Goal: Communication & Community: Participate in discussion

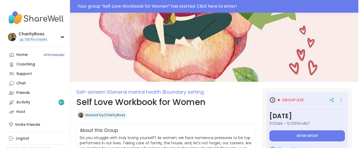
scroll to position [83, 0]
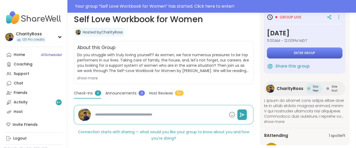
click at [316, 53] on button "Enter group" at bounding box center [305, 52] width 76 height 11
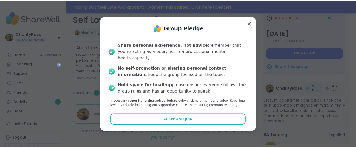
scroll to position [0, 0]
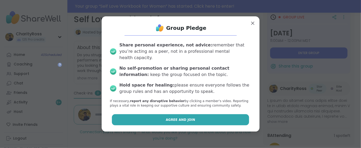
click at [219, 117] on button "Agree and Join" at bounding box center [180, 119] width 137 height 11
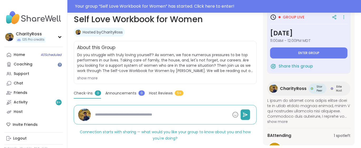
type textarea "*"
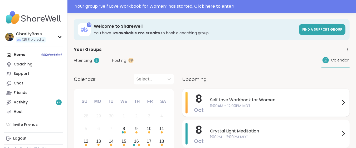
click at [218, 100] on span "Self Love Workbook for Women" at bounding box center [275, 100] width 130 height 6
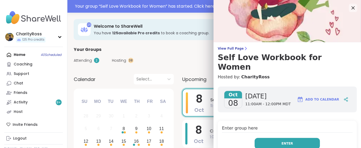
click at [310, 138] on button "Enter" at bounding box center [287, 143] width 65 height 11
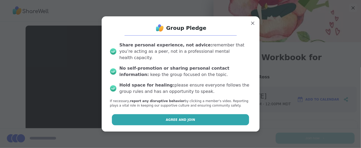
click at [195, 116] on button "Agree and Join" at bounding box center [180, 119] width 137 height 11
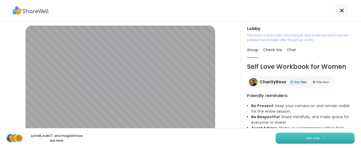
click at [276, 137] on button "Join now" at bounding box center [315, 137] width 79 height 11
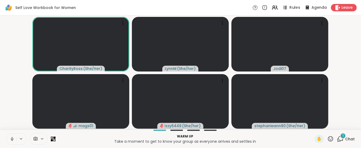
click at [291, 8] on span "Rules" at bounding box center [295, 8] width 11 height 6
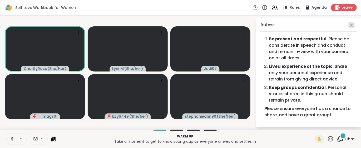
click at [348, 26] on icon at bounding box center [351, 25] width 6 height 6
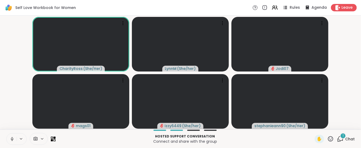
click at [337, 138] on icon at bounding box center [340, 138] width 7 height 7
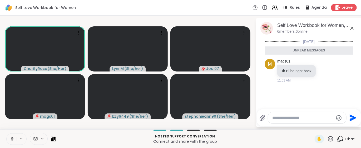
click at [262, 118] on icon at bounding box center [262, 118] width 5 height 6
click at [0, 0] on input "file" at bounding box center [0, 0] width 0 height 0
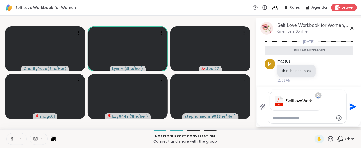
click at [353, 107] on icon "Send" at bounding box center [352, 106] width 8 height 8
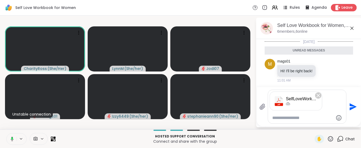
click at [354, 107] on icon "Send" at bounding box center [352, 106] width 8 height 8
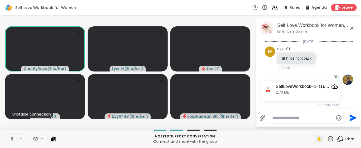
scroll to position [3, 0]
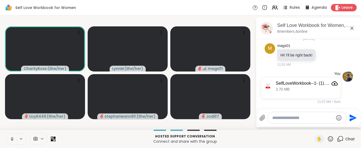
click at [12, 138] on icon at bounding box center [12, 138] width 5 height 5
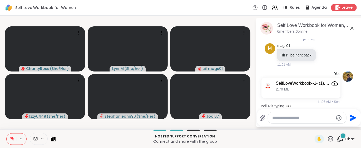
scroll to position [31, 0]
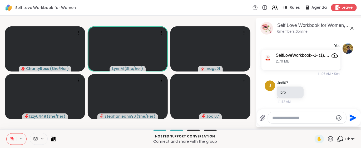
click at [12, 138] on icon at bounding box center [12, 137] width 2 height 2
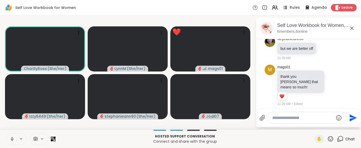
scroll to position [170, 0]
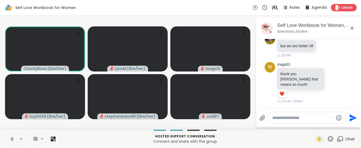
click at [11, 137] on icon at bounding box center [12, 138] width 5 height 5
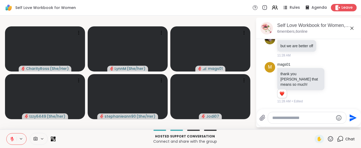
drag, startPoint x: 0, startPoint y: 137, endPoint x: 15, endPoint y: 139, distance: 15.2
click at [11, 139] on div "Hosted support conversation Connect and share with the group ✋ Chat" at bounding box center [180, 138] width 361 height 18
click at [15, 139] on button at bounding box center [12, 138] width 10 height 11
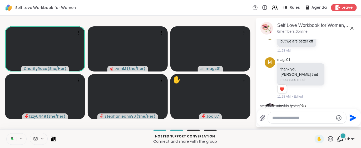
scroll to position [198, 0]
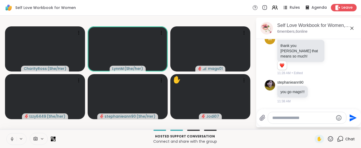
click at [10, 137] on icon at bounding box center [12, 138] width 5 height 5
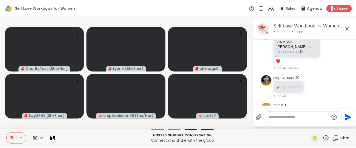
scroll to position [226, 0]
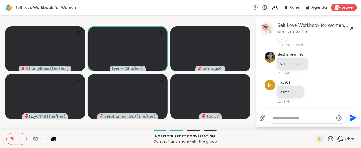
click at [8, 137] on button at bounding box center [12, 138] width 10 height 11
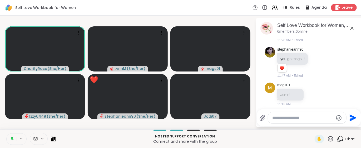
click at [327, 139] on icon at bounding box center [330, 138] width 7 height 7
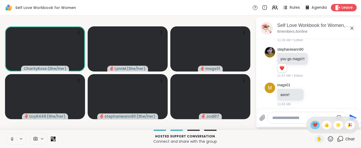
click at [313, 127] on span "❤️" at bounding box center [315, 125] width 5 height 6
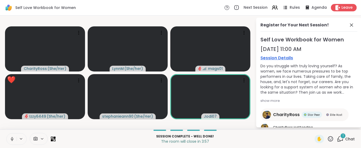
click at [327, 137] on icon at bounding box center [330, 138] width 7 height 7
click at [313, 126] on span "❤️" at bounding box center [315, 125] width 5 height 6
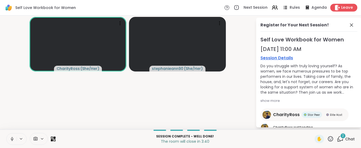
click at [342, 7] on span "Leave" at bounding box center [348, 8] width 12 height 6
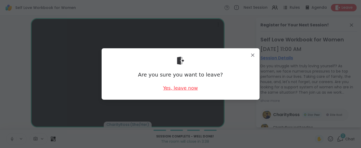
click at [175, 87] on div "Yes, leave now" at bounding box center [180, 88] width 35 height 7
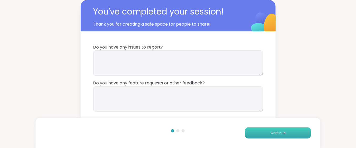
click at [256, 134] on button "Continue" at bounding box center [278, 132] width 66 height 11
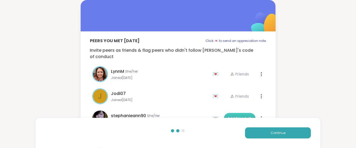
click at [238, 116] on span "Add Friend" at bounding box center [240, 118] width 24 height 5
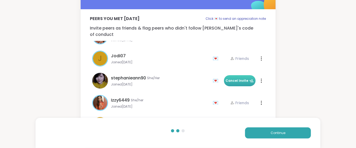
scroll to position [43, 0]
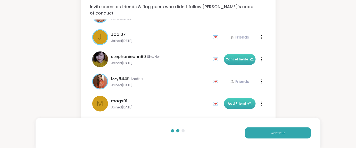
click at [234, 101] on span "Add Friend" at bounding box center [240, 103] width 24 height 5
click at [258, 129] on button "Continue" at bounding box center [278, 132] width 66 height 11
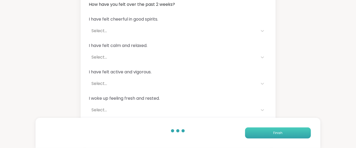
click at [258, 129] on button "Finish" at bounding box center [278, 132] width 66 height 11
